Goal: Navigation & Orientation: Find specific page/section

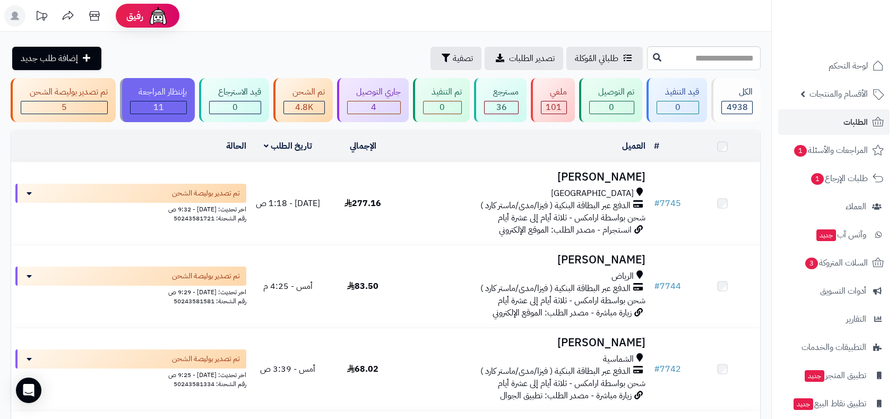
click at [846, 65] on span "لوحة التحكم" at bounding box center [848, 65] width 39 height 15
